Goal: Task Accomplishment & Management: Manage account settings

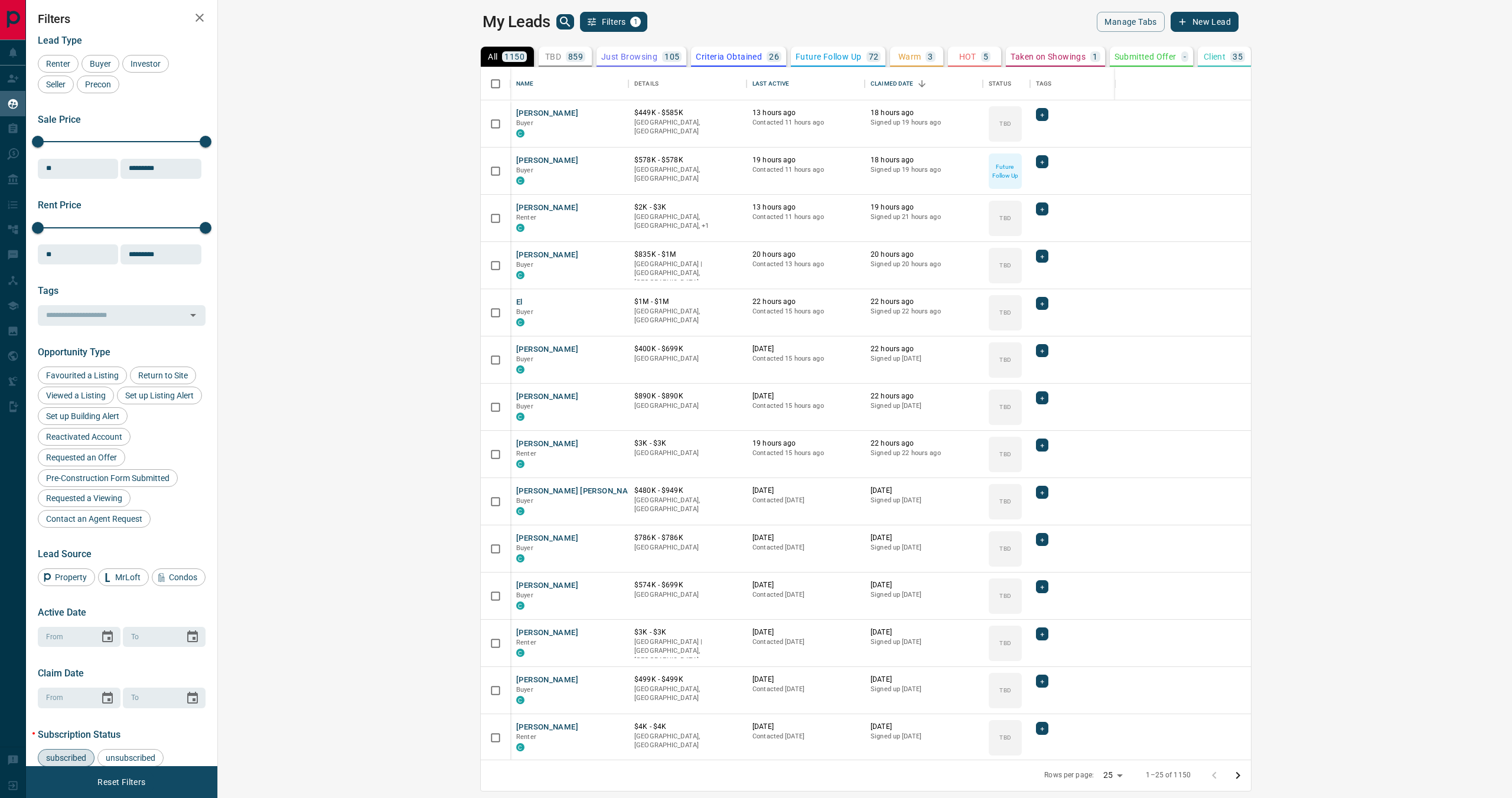
scroll to position [692, 1288]
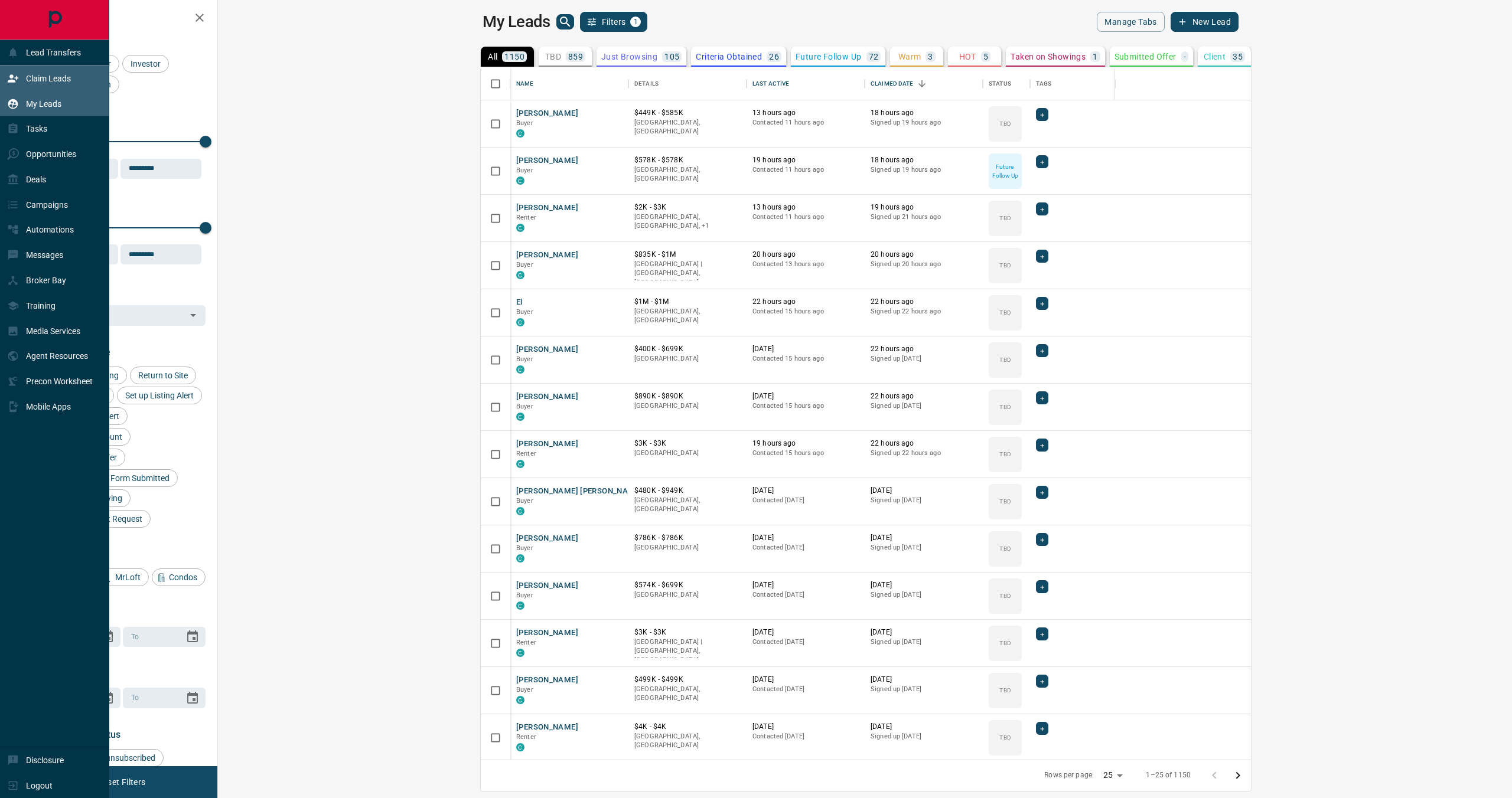
click at [17, 85] on div "Claim Leads" at bounding box center [39, 78] width 64 height 20
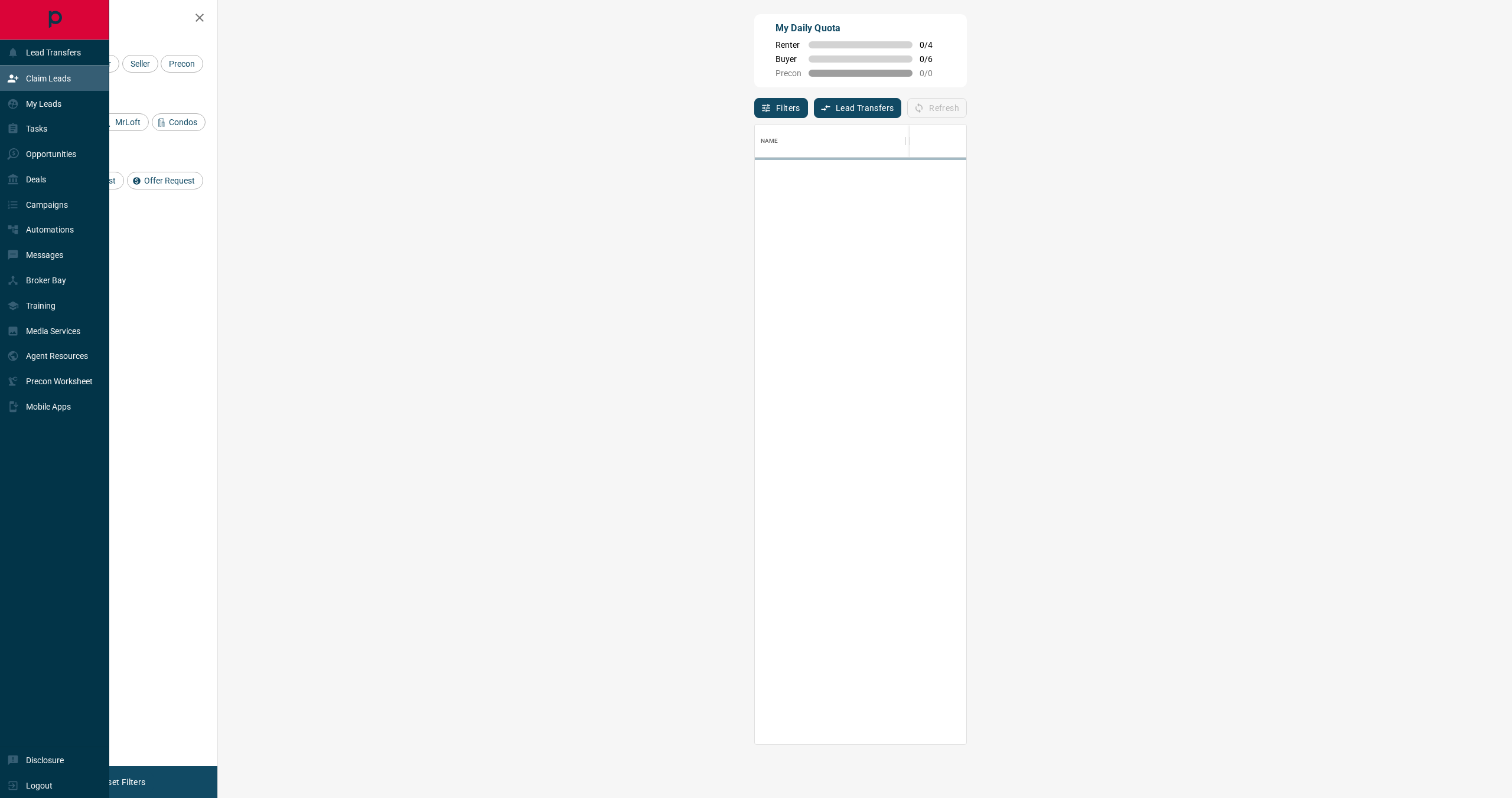
scroll to position [619, 1269]
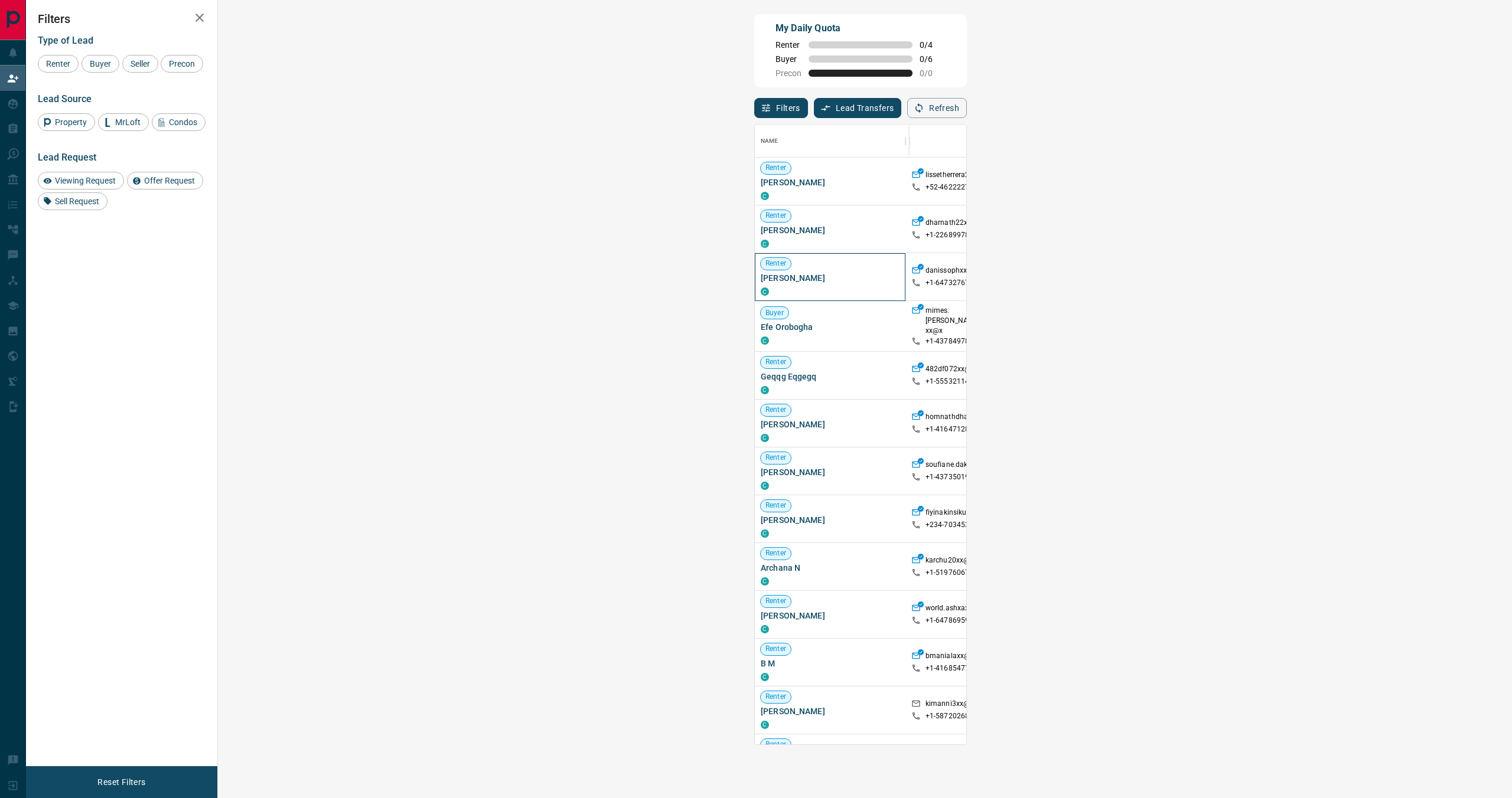
click at [760, 276] on span "[PERSON_NAME]" at bounding box center [830, 278] width 139 height 12
copy div "[PERSON_NAME] C"
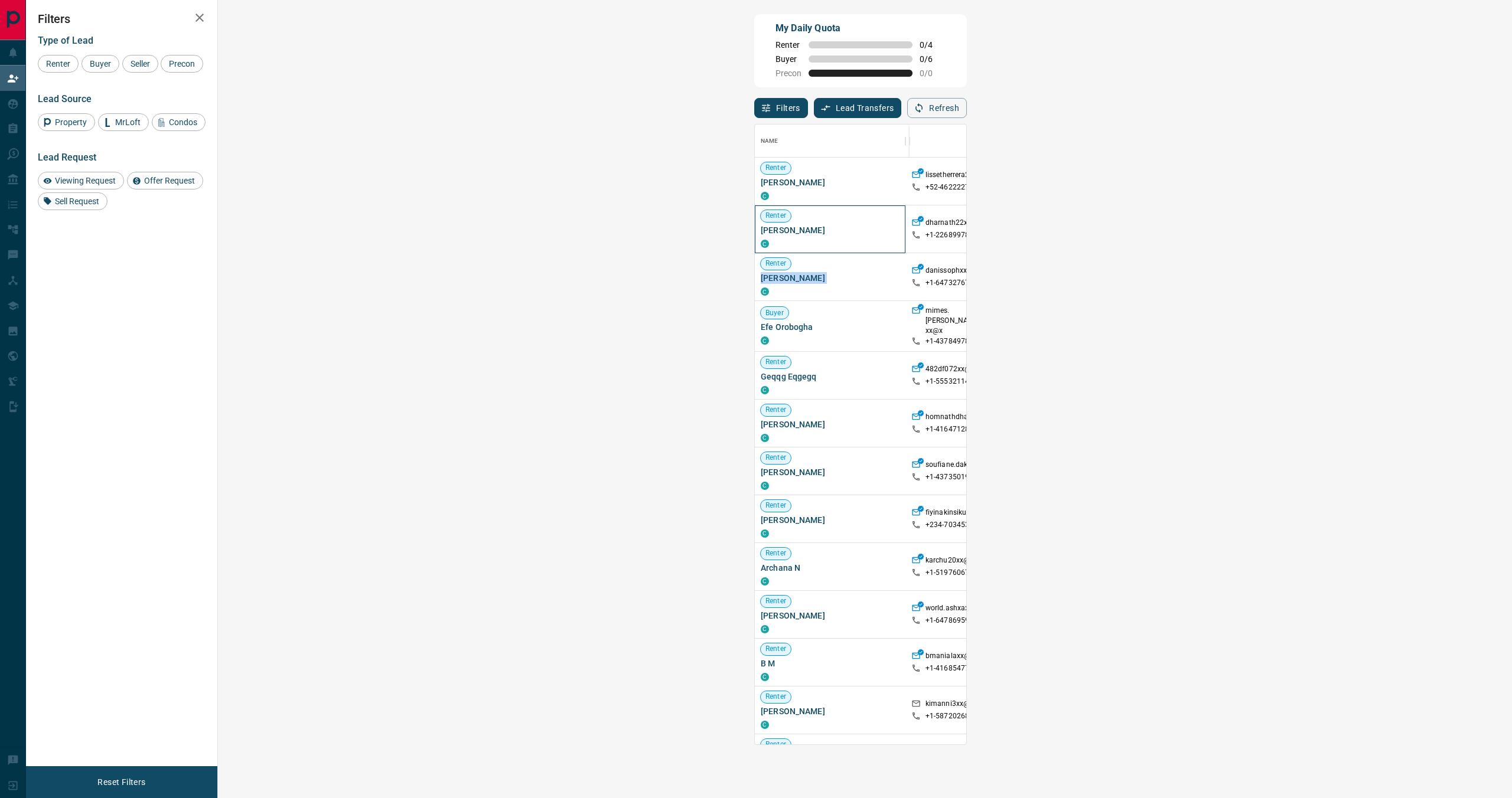
click at [760, 230] on span "[PERSON_NAME]" at bounding box center [830, 230] width 139 height 12
copy div "[PERSON_NAME] C"
click at [760, 184] on span "[PERSON_NAME]" at bounding box center [830, 183] width 139 height 12
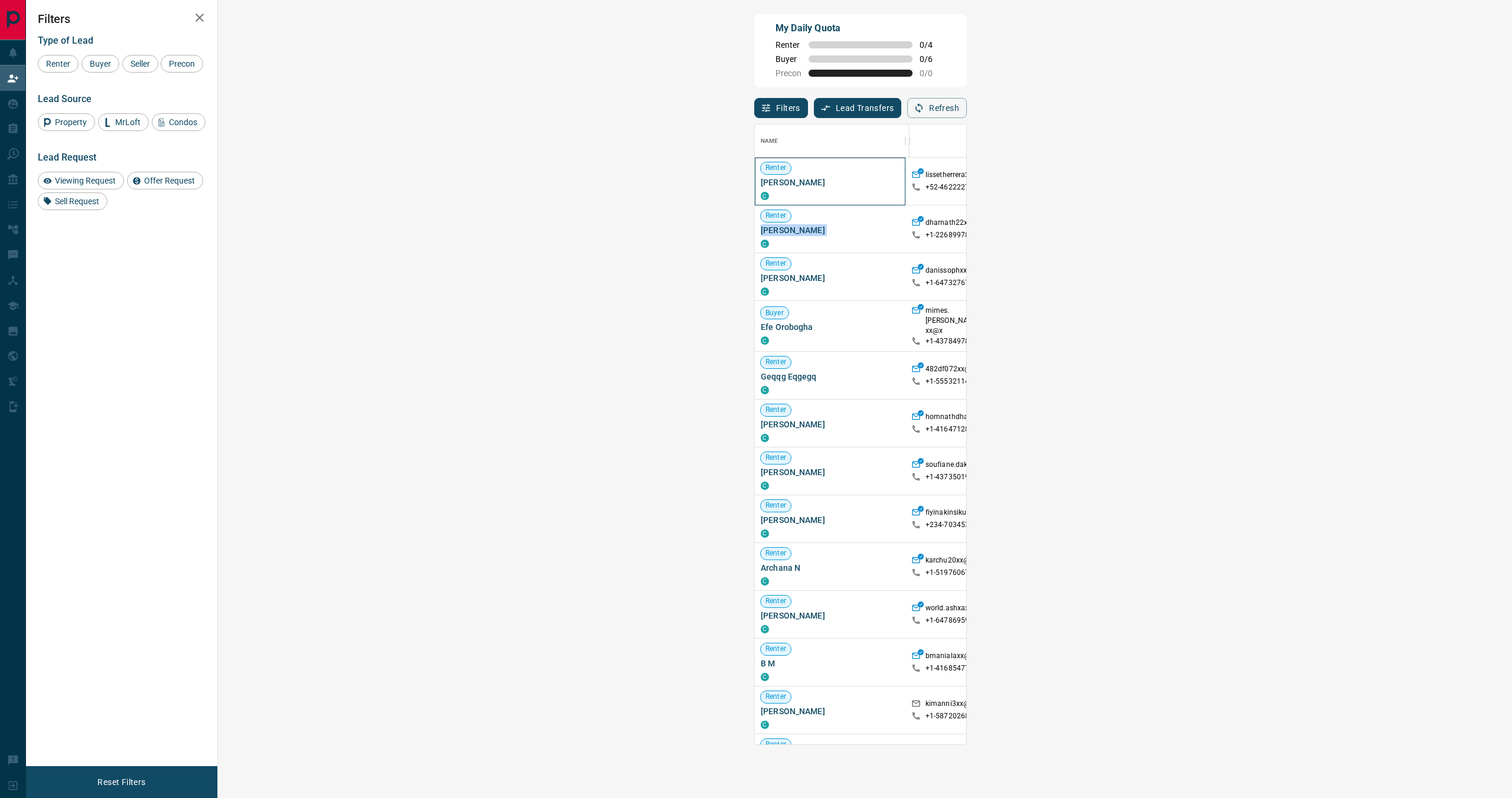
click at [760, 184] on span "[PERSON_NAME]" at bounding box center [830, 183] width 139 height 12
copy div "[PERSON_NAME] C"
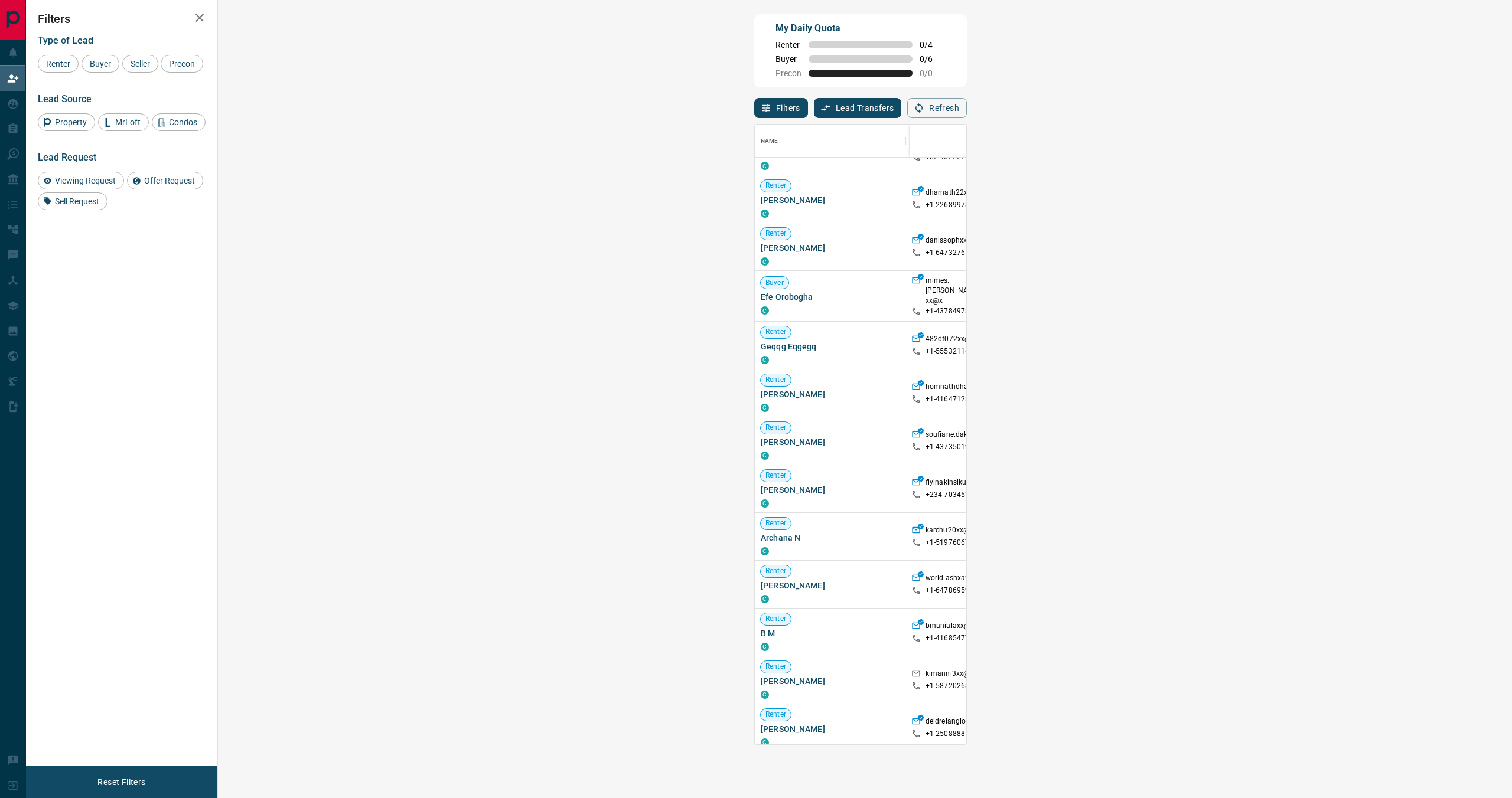
scroll to position [0, 0]
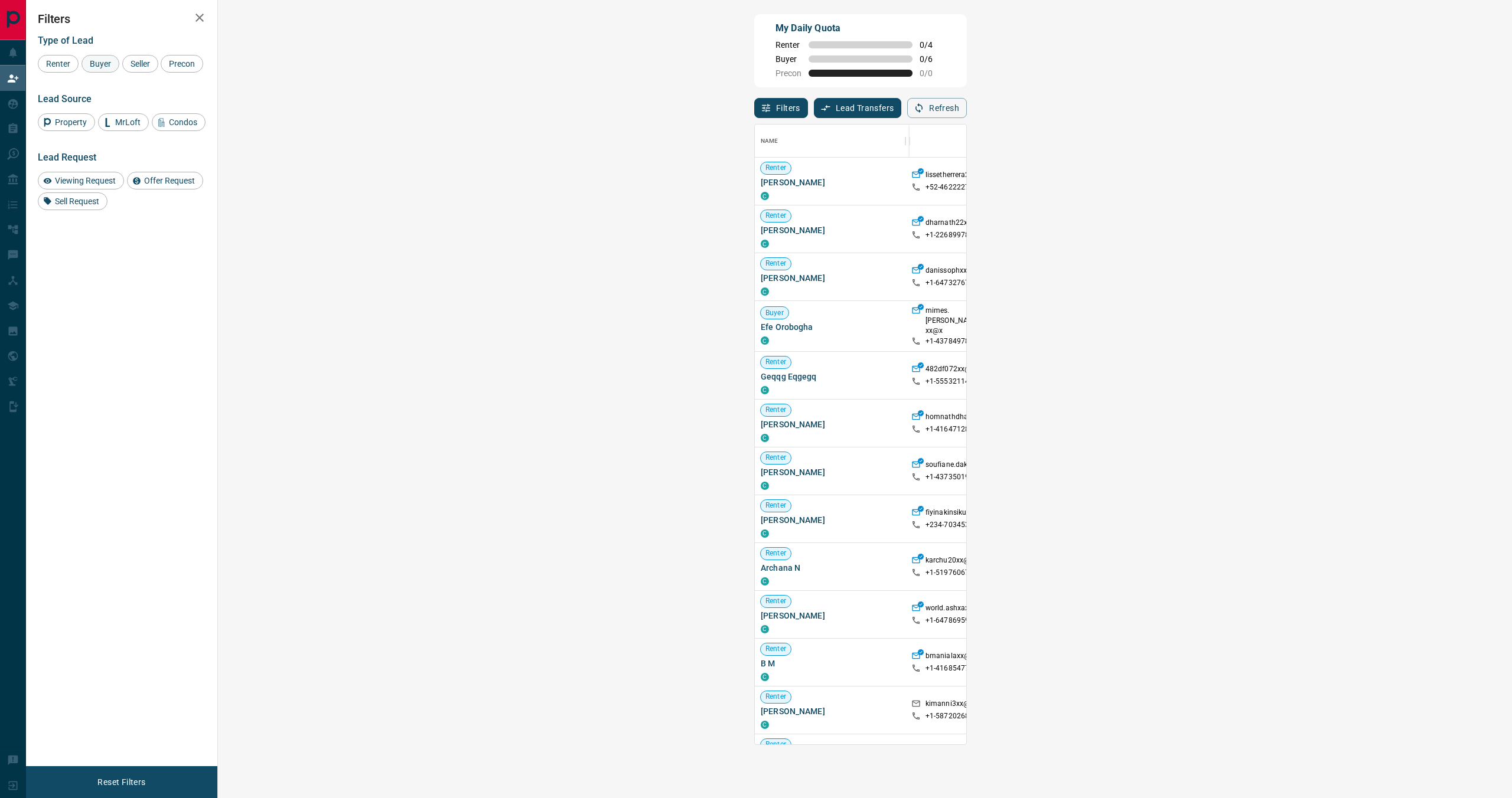
click at [100, 64] on span "Buyer" at bounding box center [100, 64] width 29 height 9
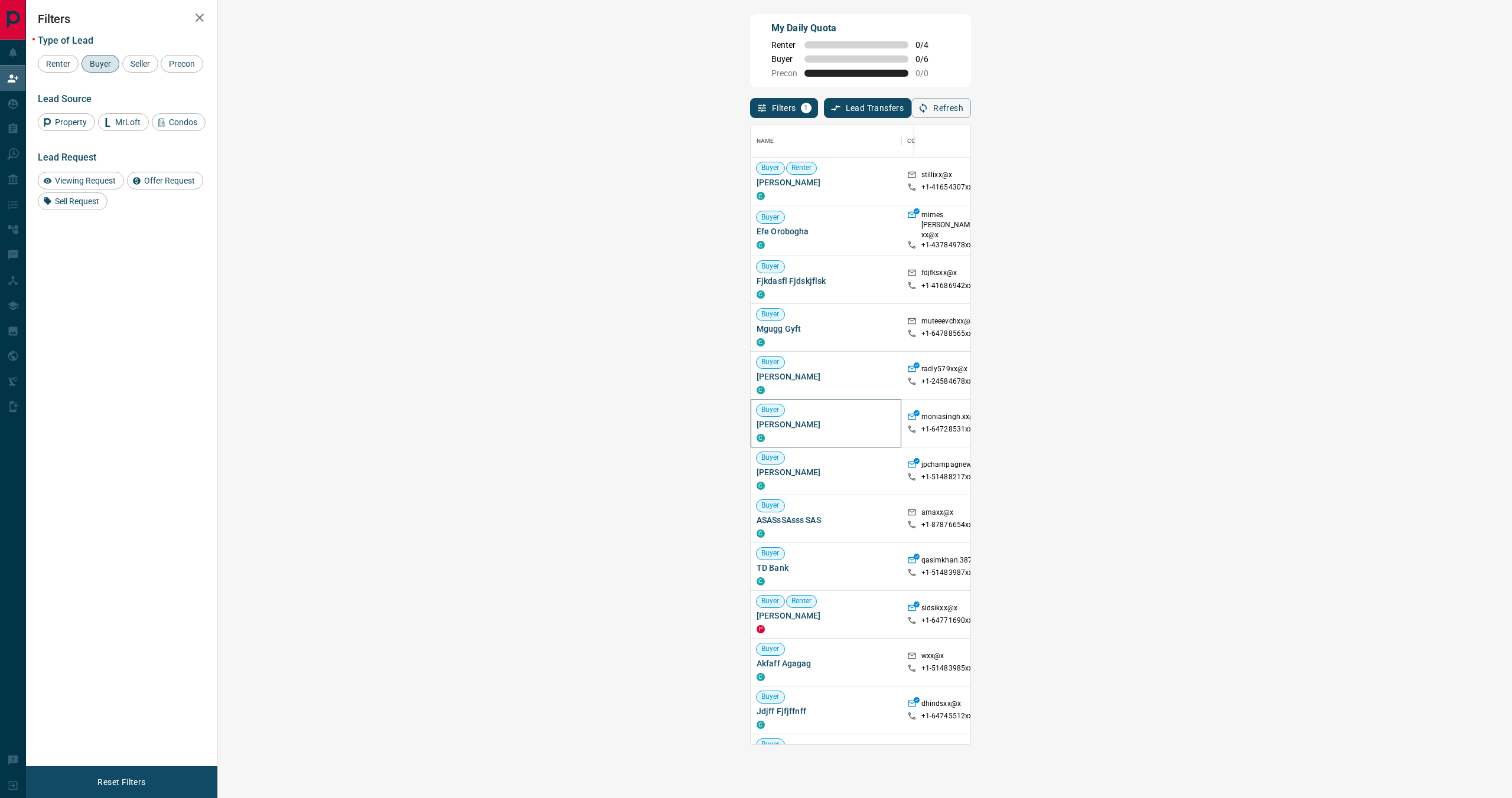
click at [757, 421] on span "[PERSON_NAME]" at bounding box center [826, 424] width 139 height 12
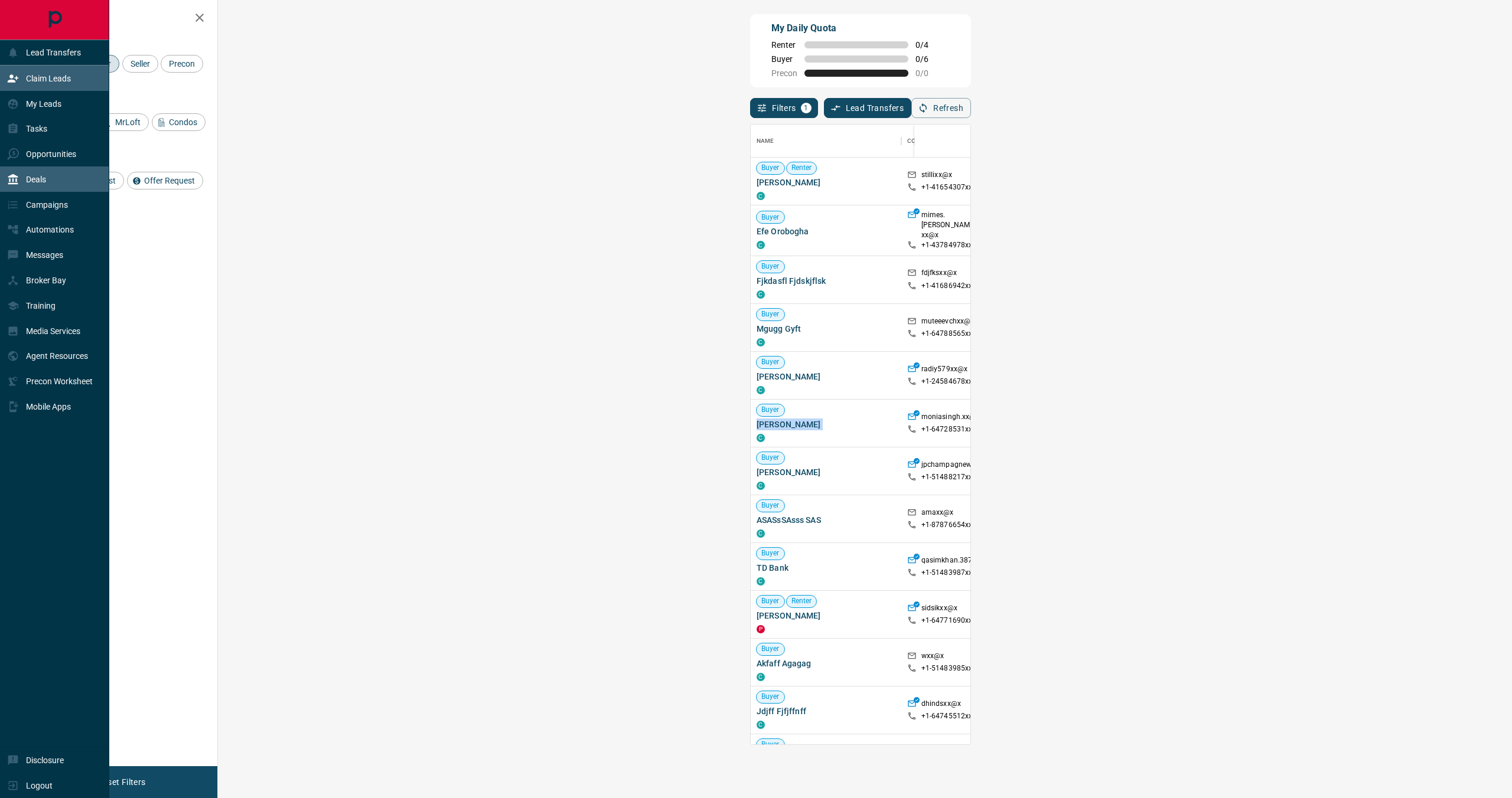
click at [18, 180] on icon at bounding box center [13, 180] width 12 height 12
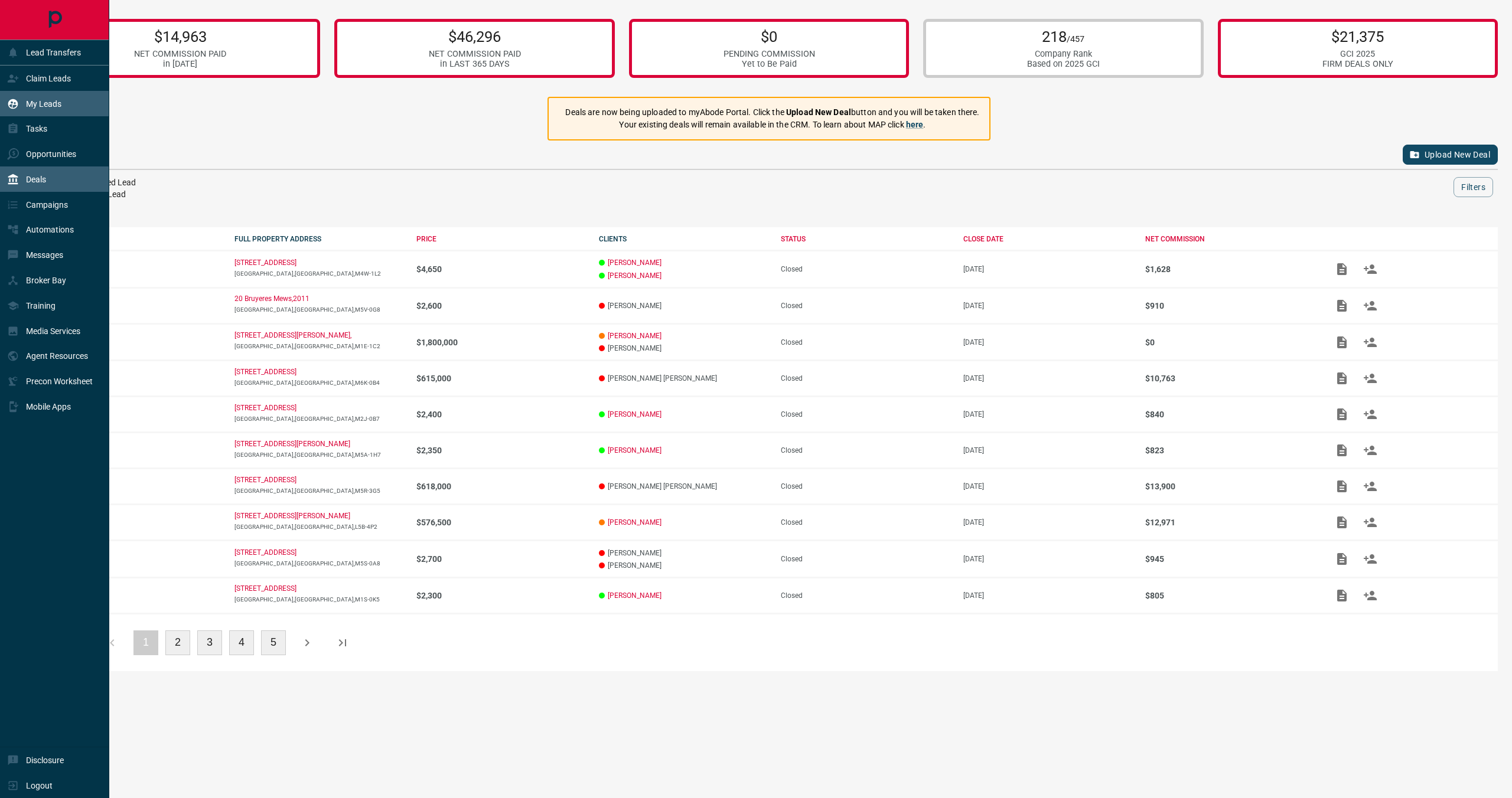
click at [34, 107] on p "My Leads" at bounding box center [44, 104] width 36 height 9
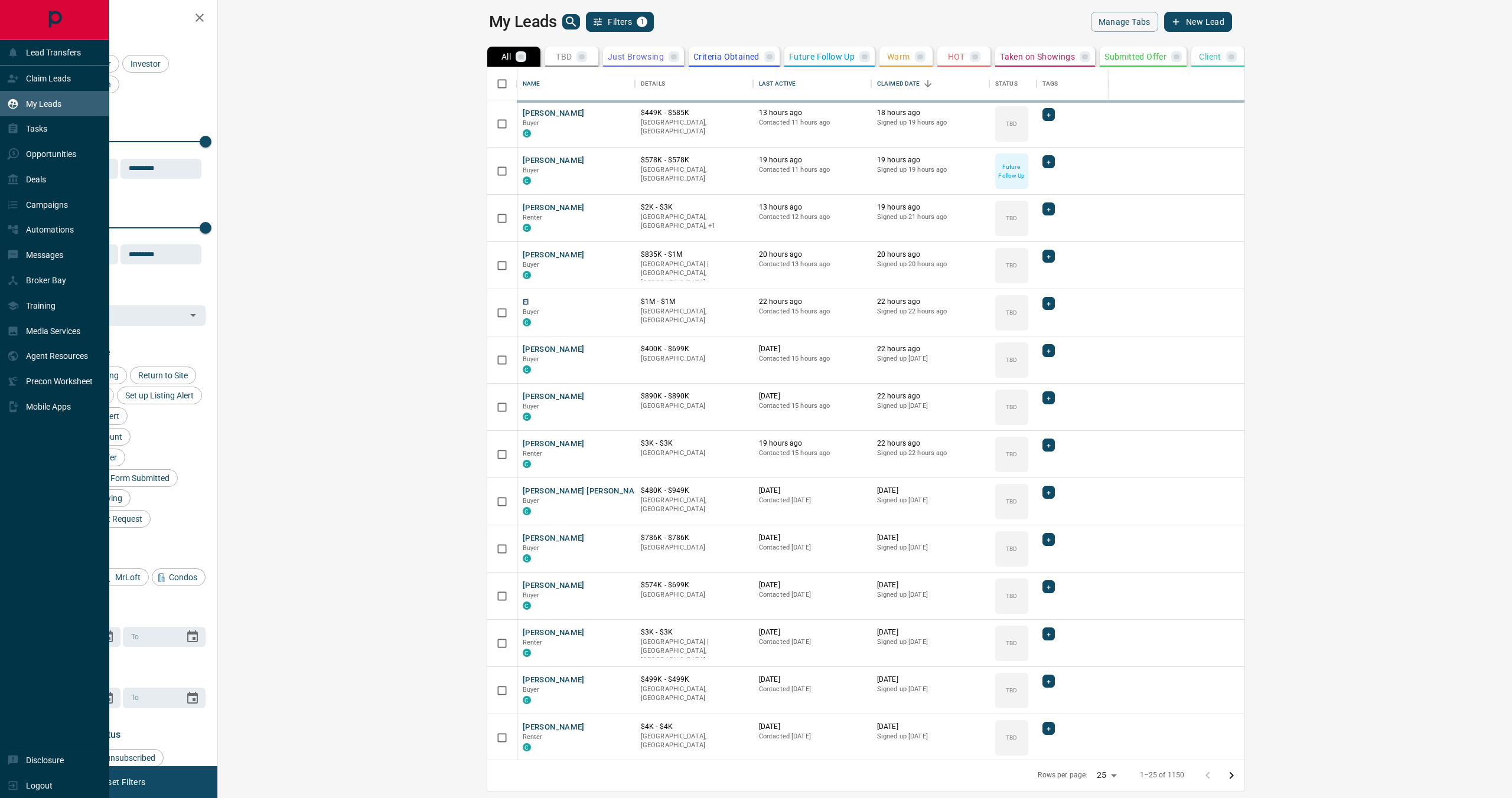
scroll to position [692, 1288]
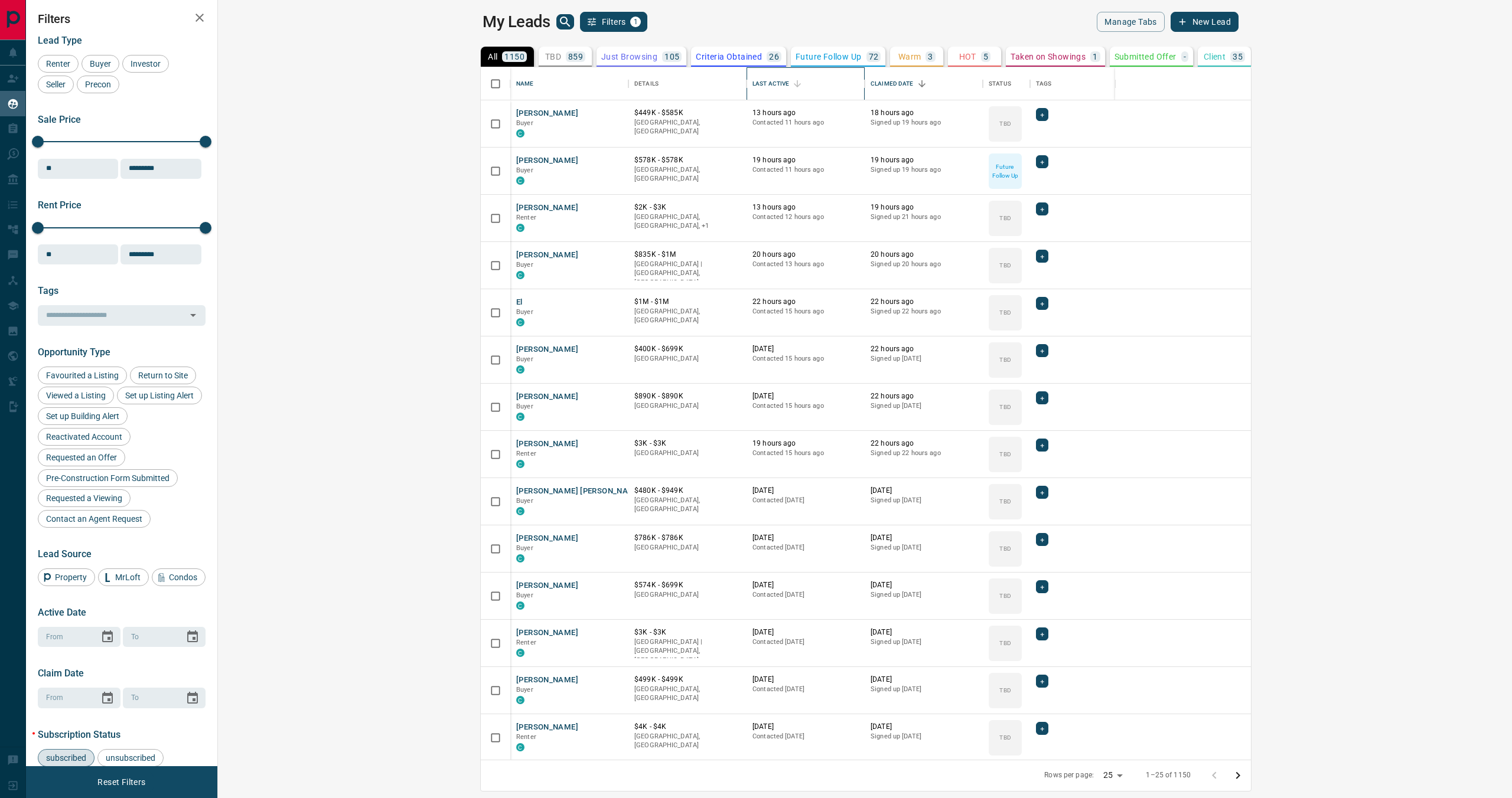
click at [752, 83] on div "Last Active" at bounding box center [771, 83] width 37 height 33
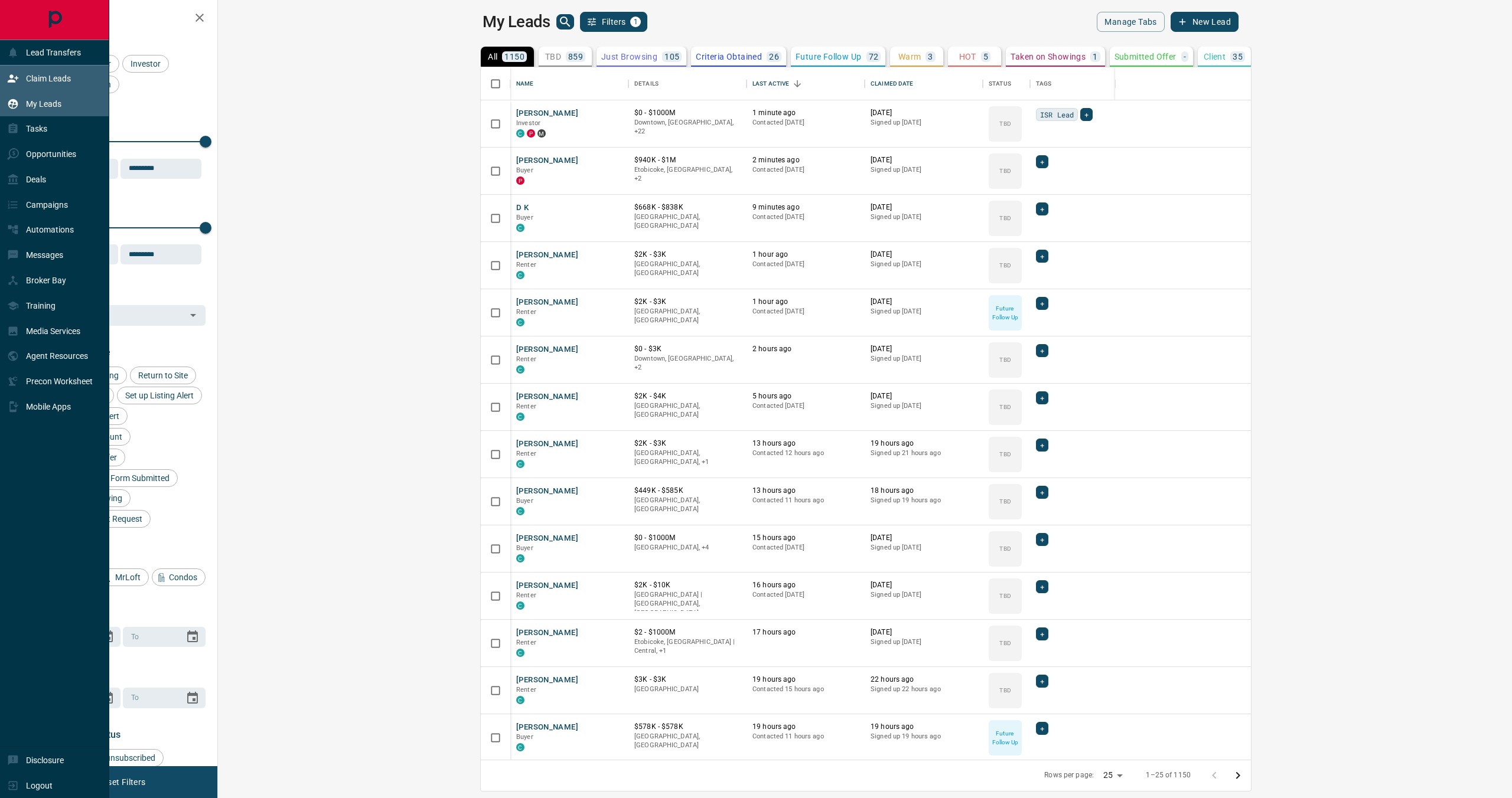
click at [8, 79] on icon at bounding box center [13, 78] width 12 height 12
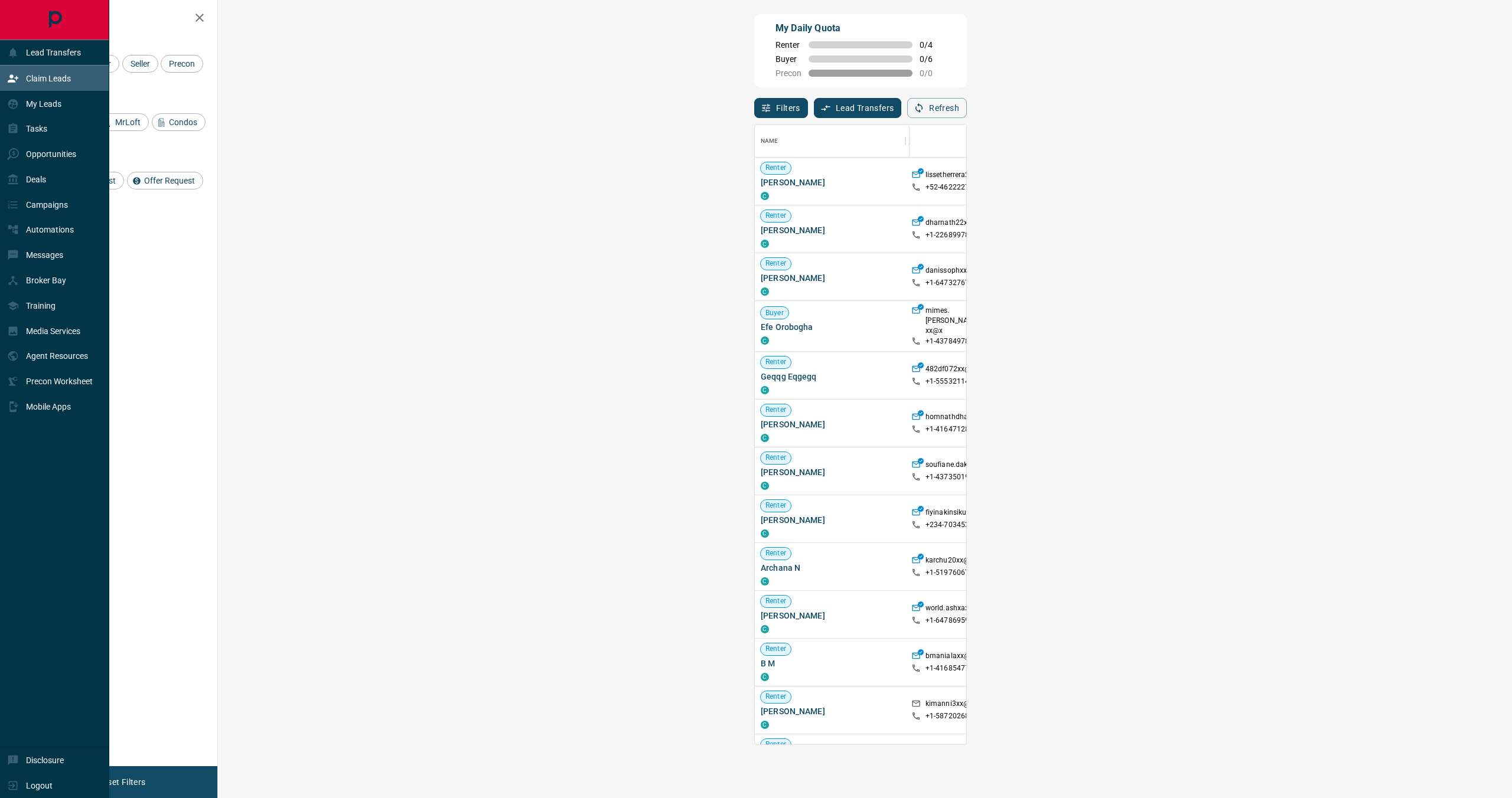
scroll to position [619, 1269]
